Goal: Task Accomplishment & Management: Manage account settings

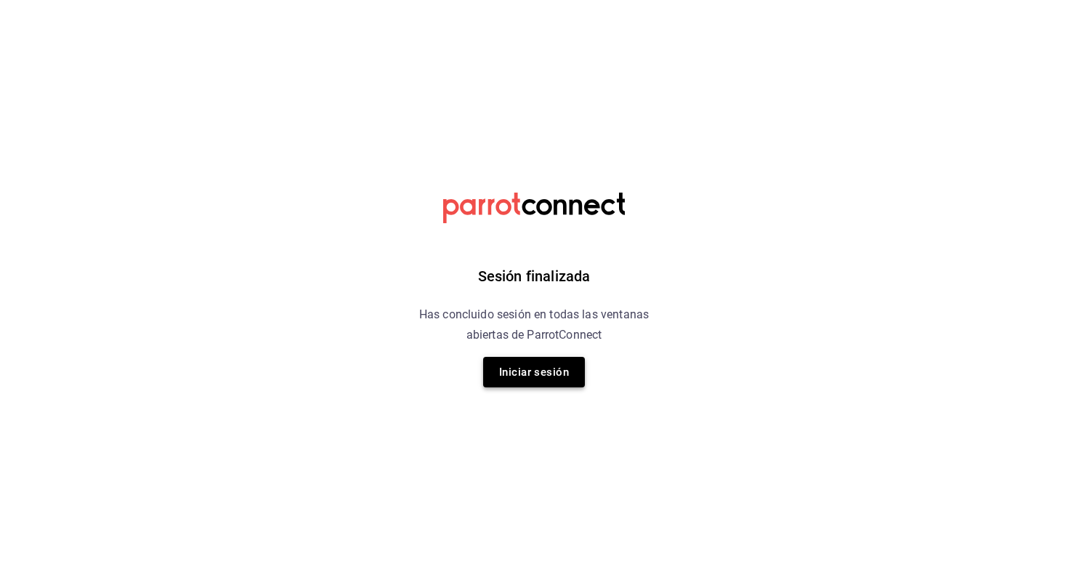
click at [530, 377] on button "Iniciar sesión" at bounding box center [534, 372] width 102 height 31
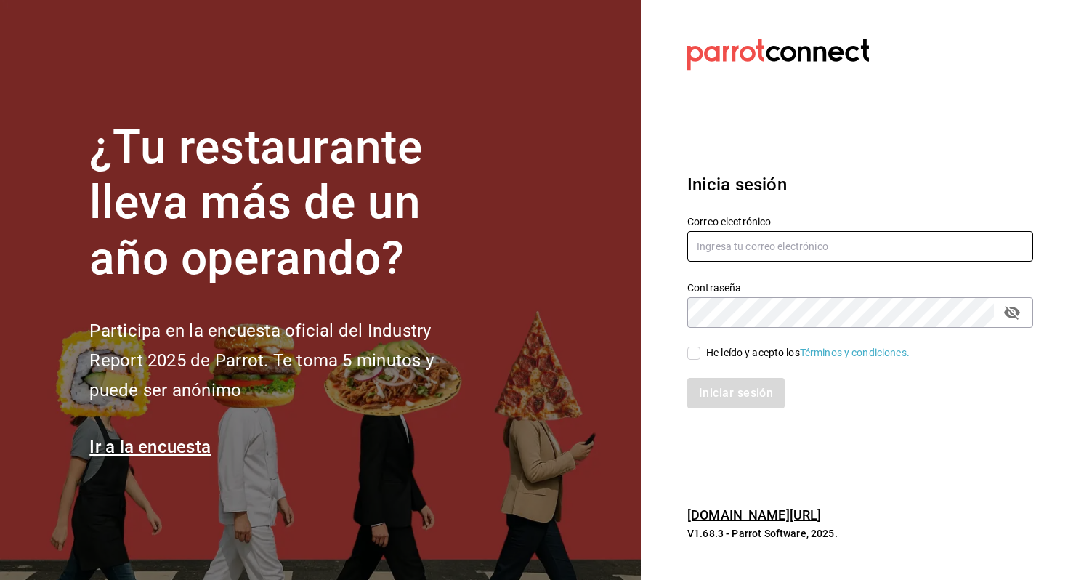
type input "[EMAIL_ADDRESS][DOMAIN_NAME]"
click at [692, 356] on input "He leído y acepto los Términos y condiciones." at bounding box center [693, 353] width 13 height 13
checkbox input "true"
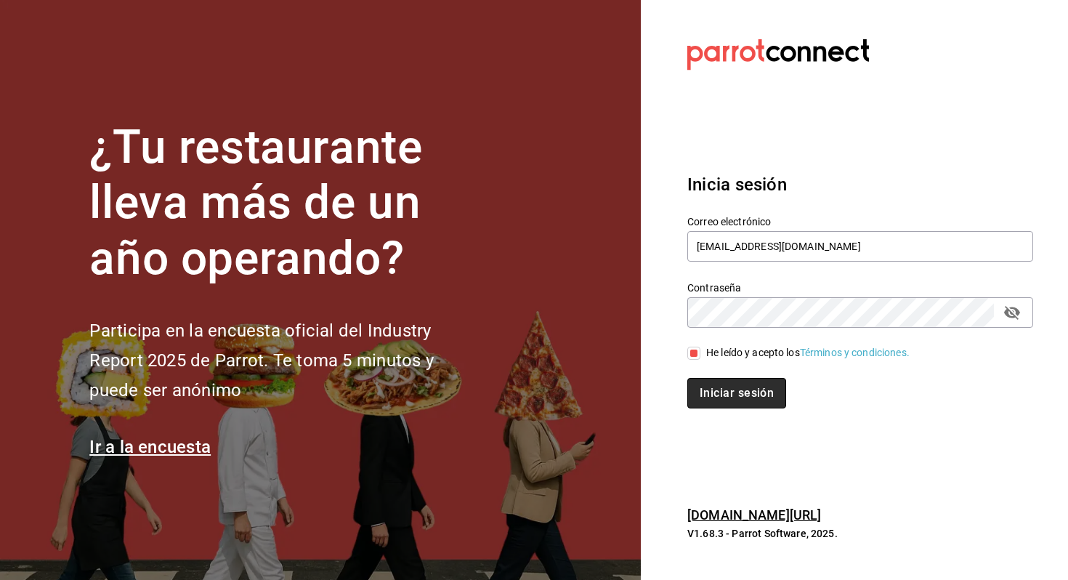
click at [718, 392] on button "Iniciar sesión" at bounding box center [736, 393] width 99 height 31
